Goal: Information Seeking & Learning: Learn about a topic

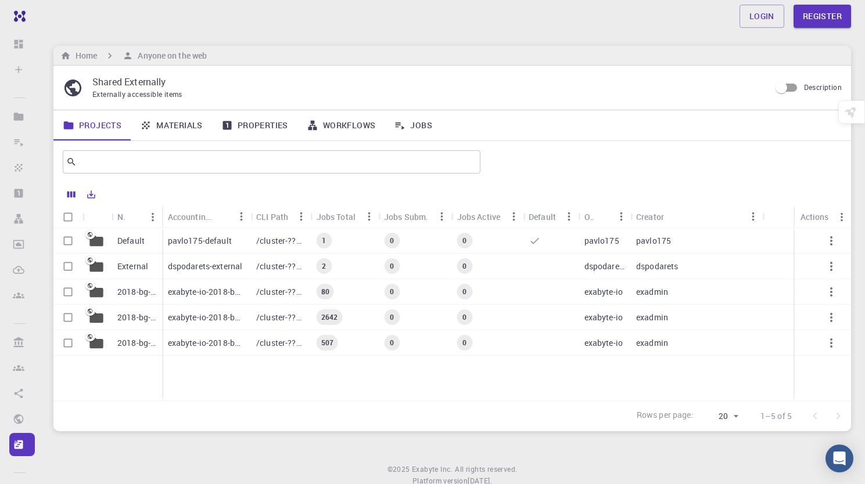
click at [179, 130] on link "Materials" at bounding box center [171, 125] width 81 height 30
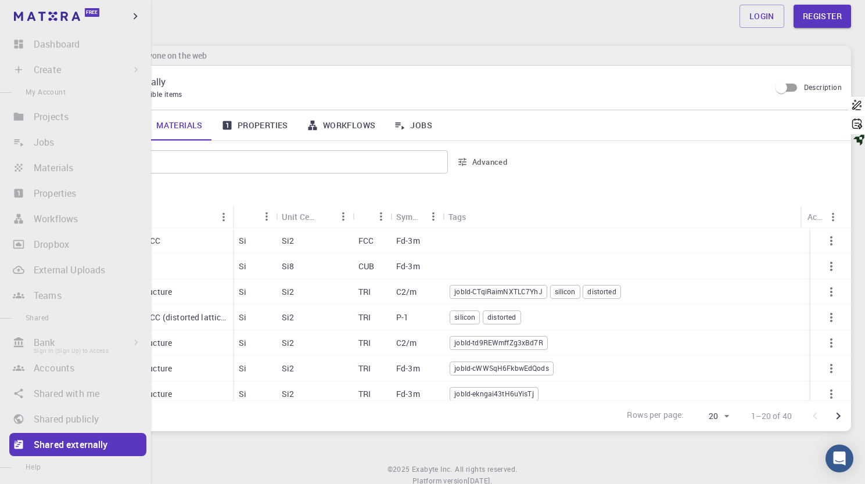
click at [56, 343] on li "Bank Sign In (Sign Up) to Access Materials Workflows" at bounding box center [75, 342] width 151 height 23
click at [140, 17] on icon "button" at bounding box center [135, 16] width 13 height 13
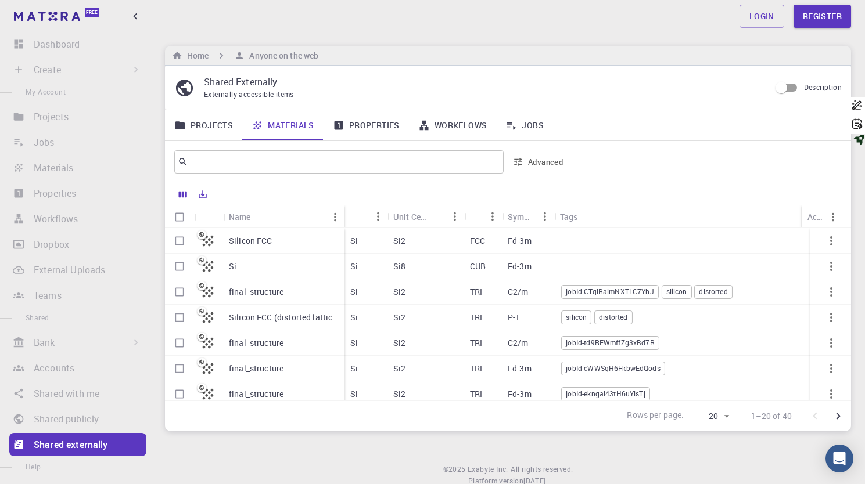
click at [366, 132] on link "Properties" at bounding box center [365, 125] width 85 height 30
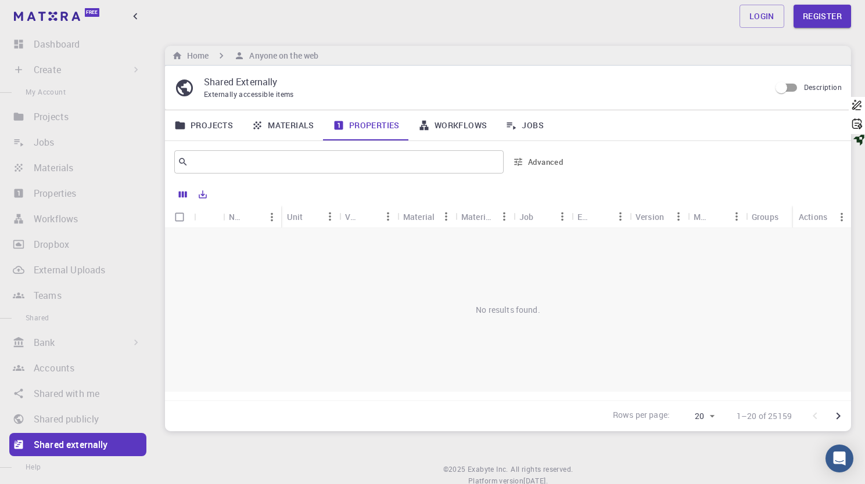
click at [311, 131] on link "Materials" at bounding box center [282, 125] width 81 height 30
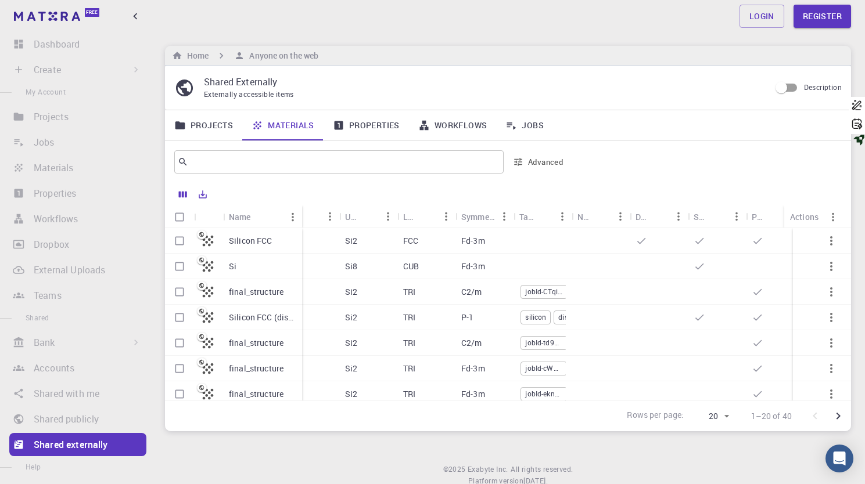
drag, startPoint x: 280, startPoint y: 215, endPoint x: 301, endPoint y: 218, distance: 21.1
click at [301, 218] on div "Name" at bounding box center [303, 217] width 12 height 23
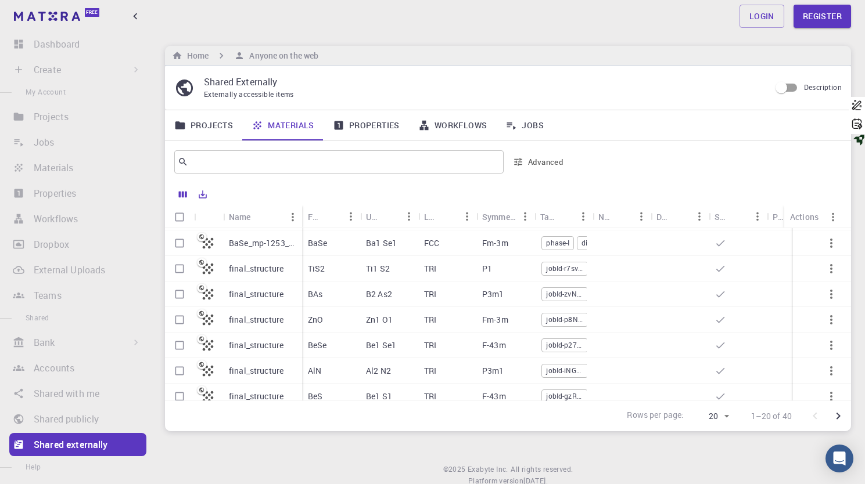
scroll to position [347, 0]
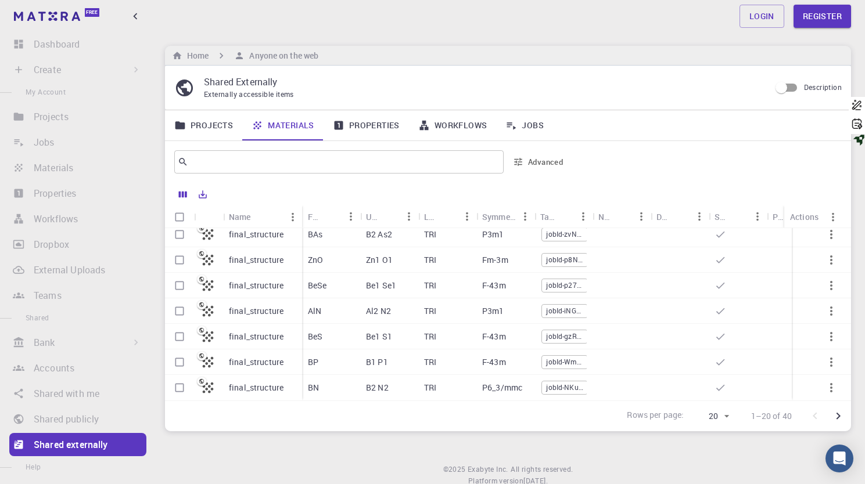
click at [270, 382] on p "final_structure" at bounding box center [256, 388] width 55 height 12
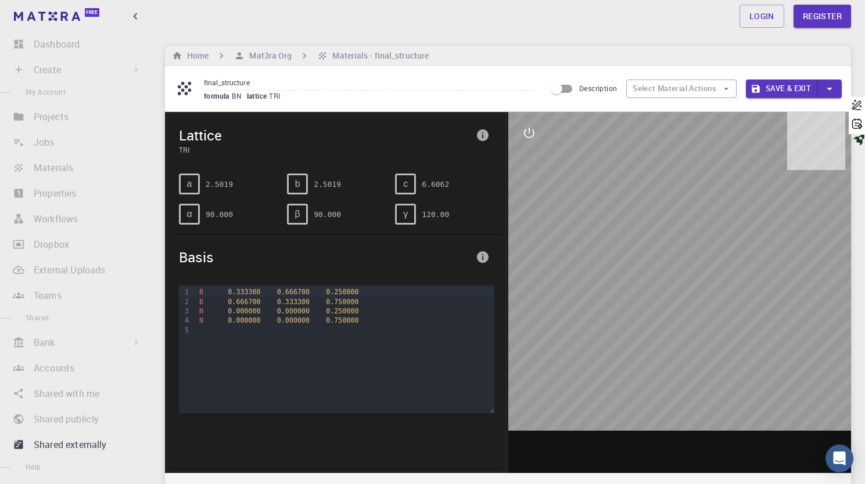
drag, startPoint x: 651, startPoint y: 274, endPoint x: 616, endPoint y: 286, distance: 37.5
click at [616, 286] on div at bounding box center [679, 292] width 343 height 361
drag, startPoint x: 666, startPoint y: 272, endPoint x: 728, endPoint y: 256, distance: 64.2
click at [728, 256] on div at bounding box center [679, 292] width 343 height 361
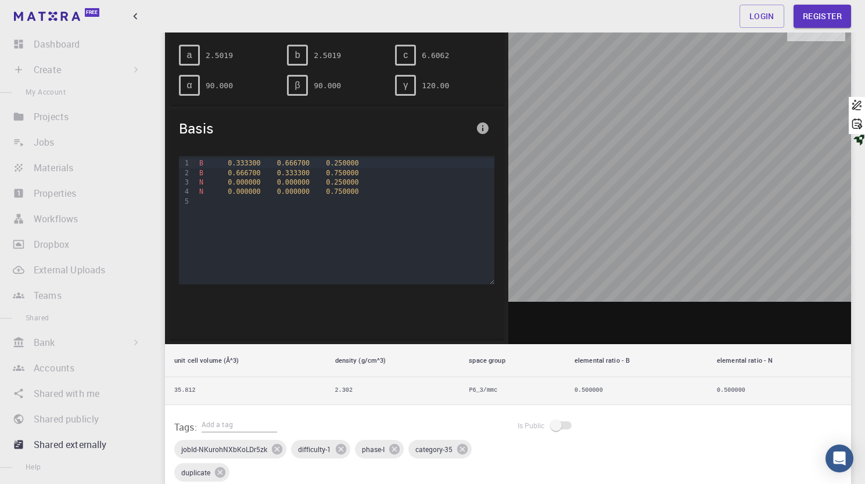
scroll to position [23, 0]
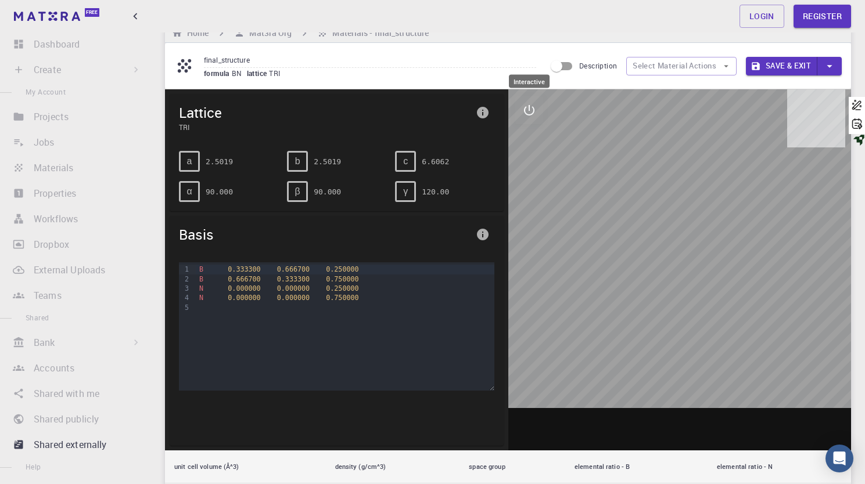
click at [531, 116] on icon "interactive" at bounding box center [529, 110] width 14 height 14
click at [532, 138] on icon "view" at bounding box center [529, 138] width 13 height 9
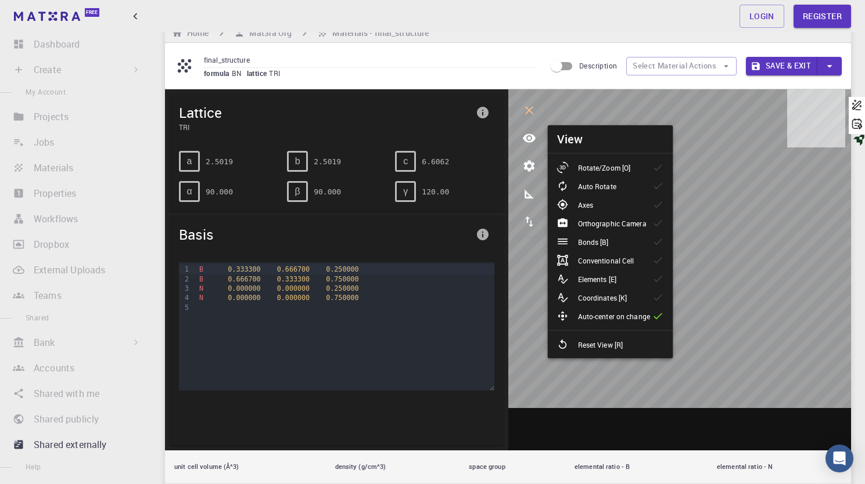
click at [654, 171] on icon at bounding box center [658, 168] width 12 height 12
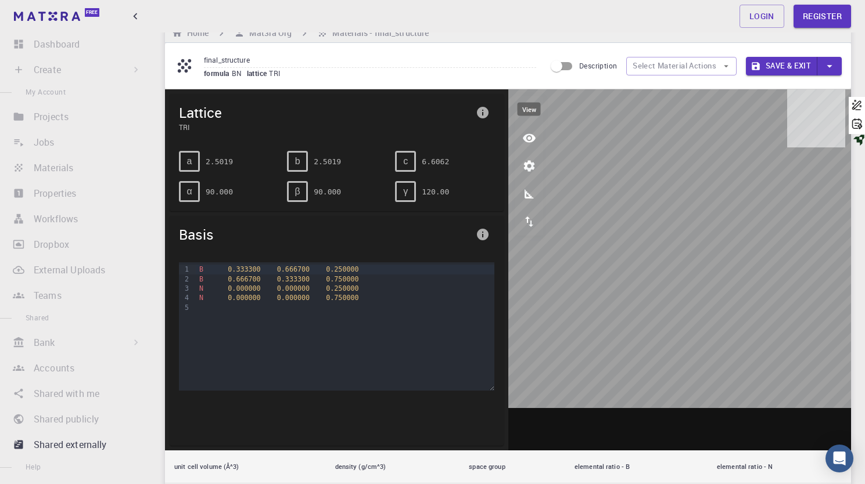
click at [531, 139] on icon "view" at bounding box center [529, 138] width 13 height 9
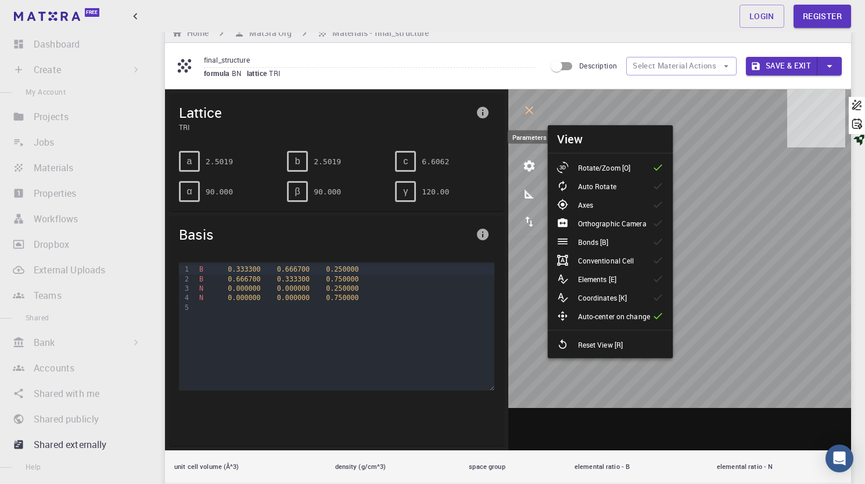
click at [534, 159] on button "parameters" at bounding box center [529, 166] width 28 height 28
